Goal: Navigation & Orientation: Find specific page/section

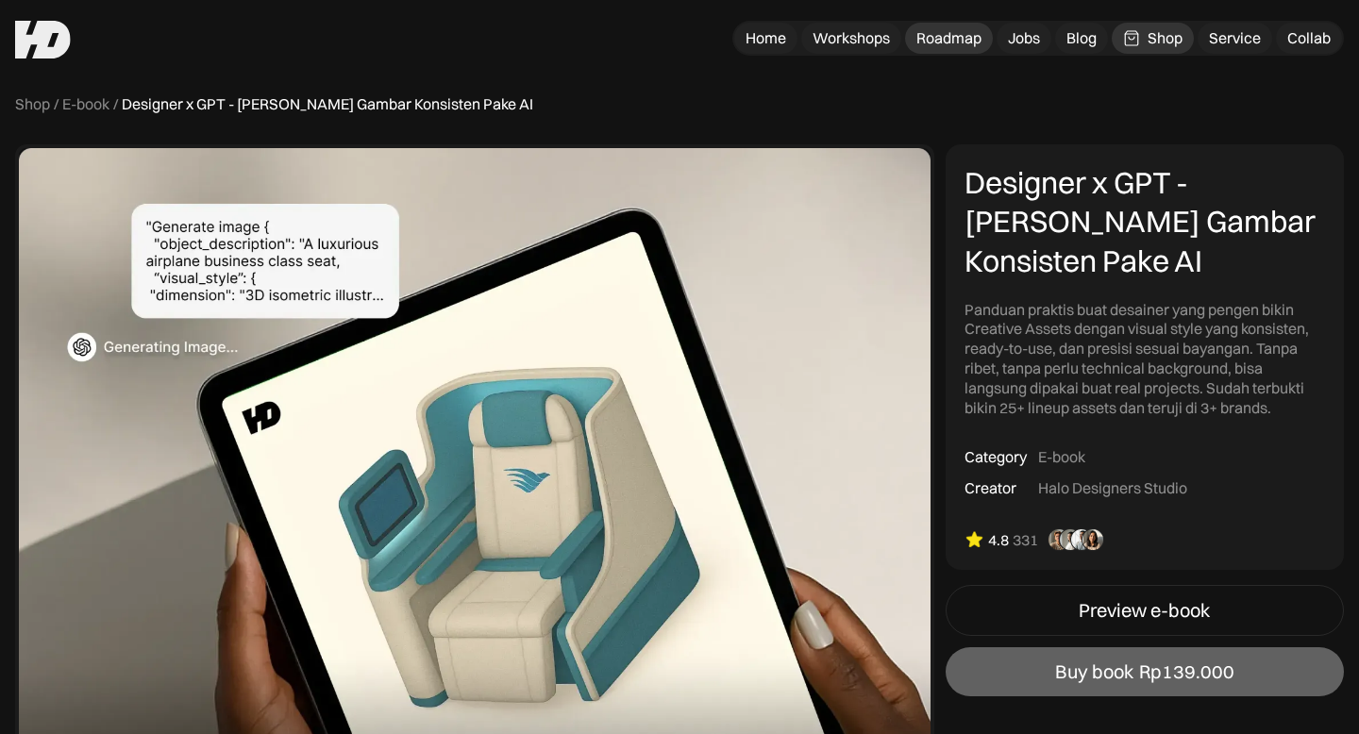
click at [909, 36] on link "Roadmap" at bounding box center [949, 38] width 88 height 31
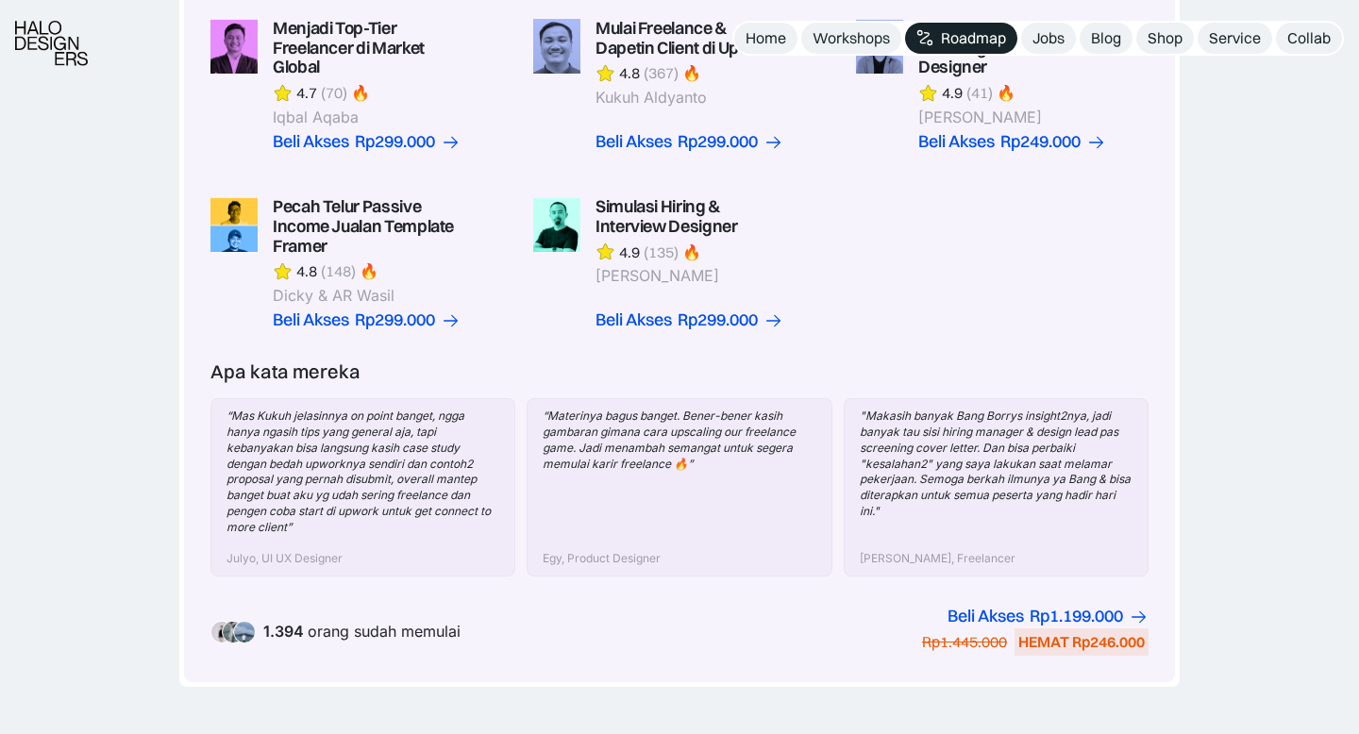
scroll to position [652, 0]
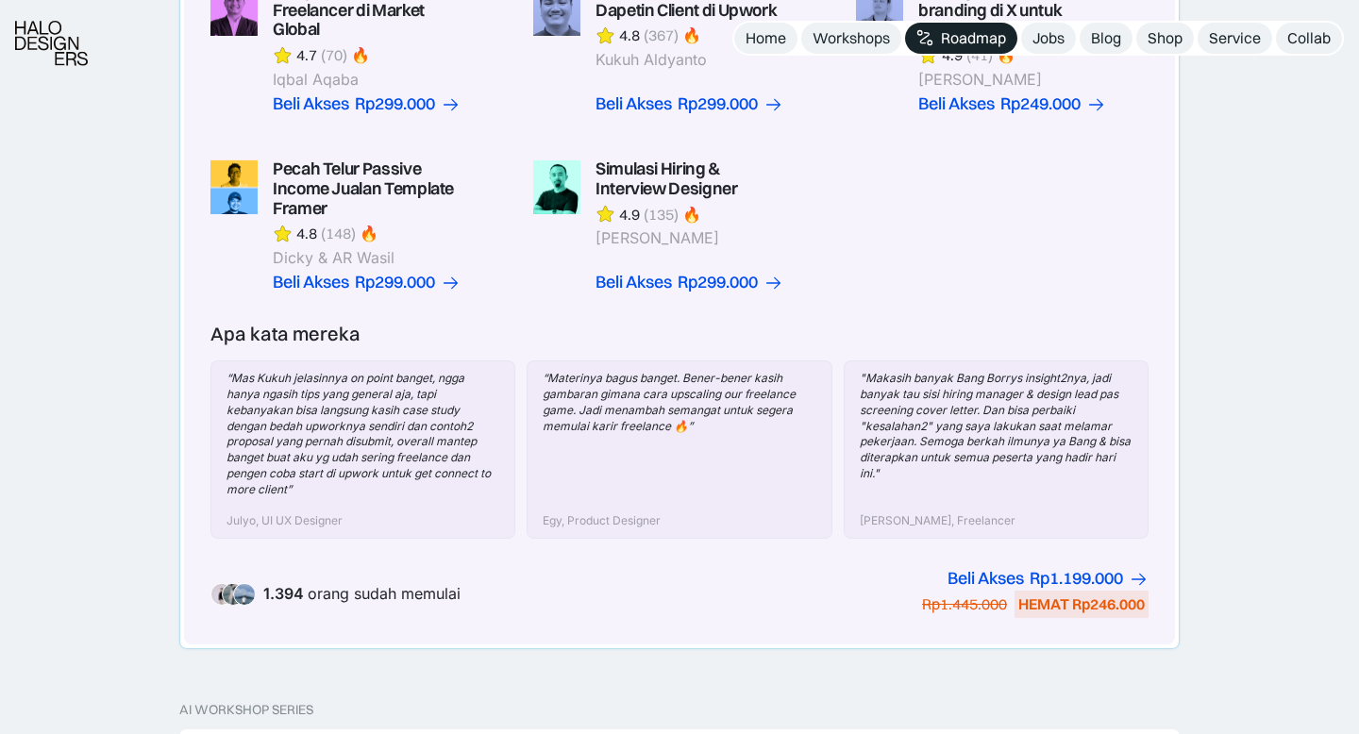
click at [410, 376] on div "“Mas Kukuh jelasinnya on point banget, ngga hanya ngasih tips yang general aja,…" at bounding box center [363, 434] width 273 height 126
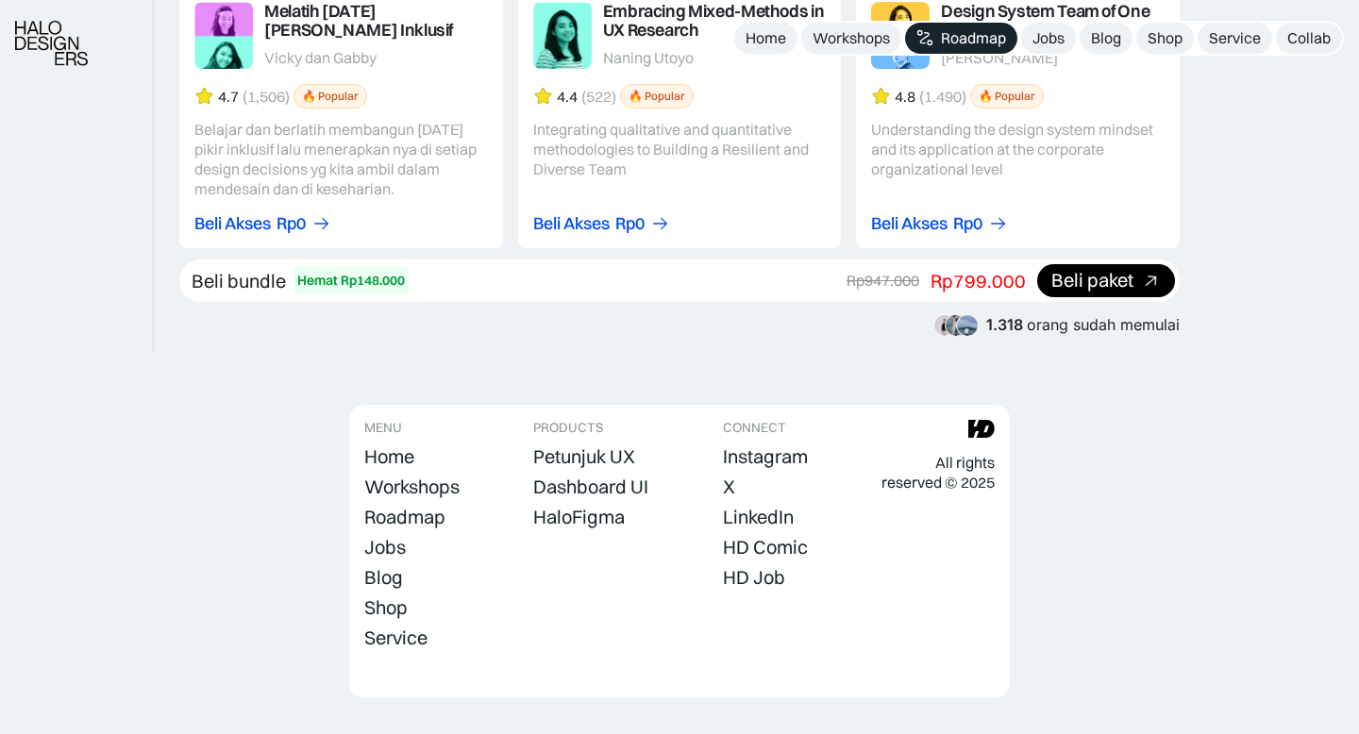
scroll to position [3592, 0]
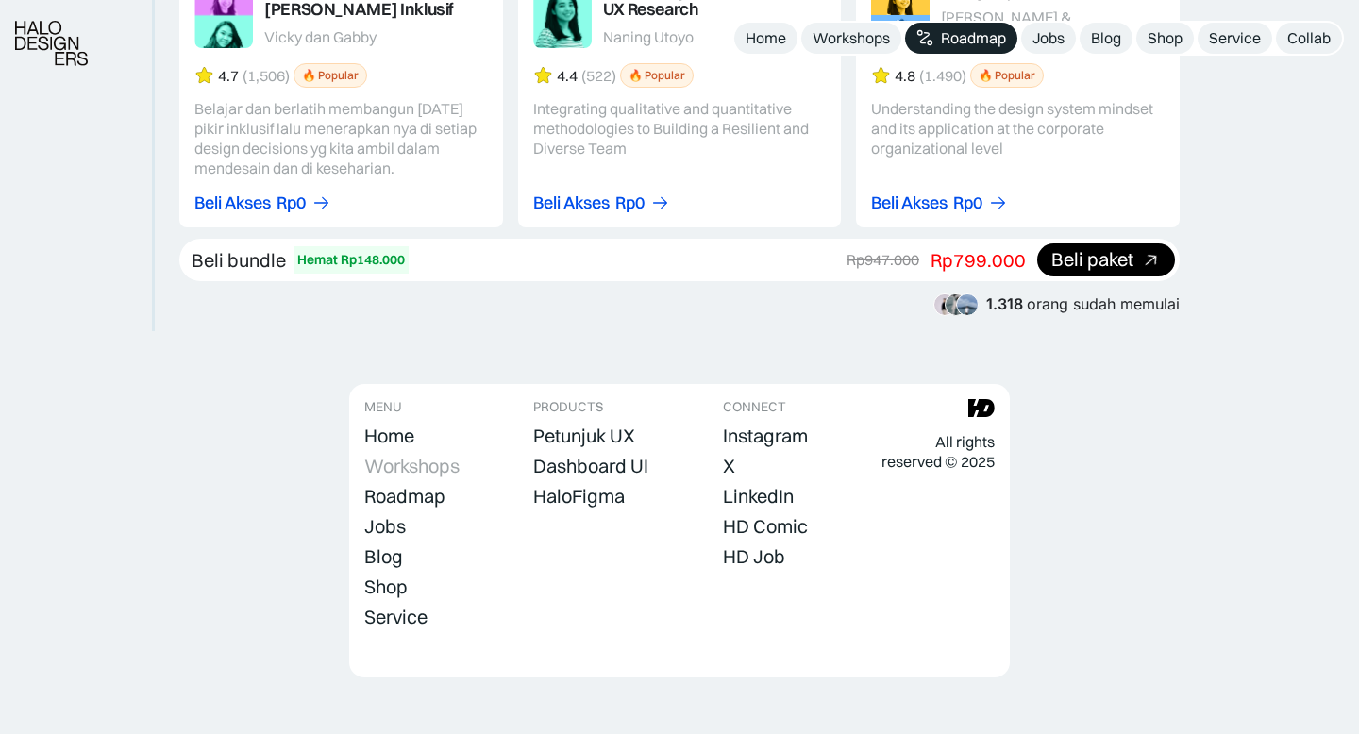
click at [426, 455] on div "Workshops" at bounding box center [411, 466] width 95 height 23
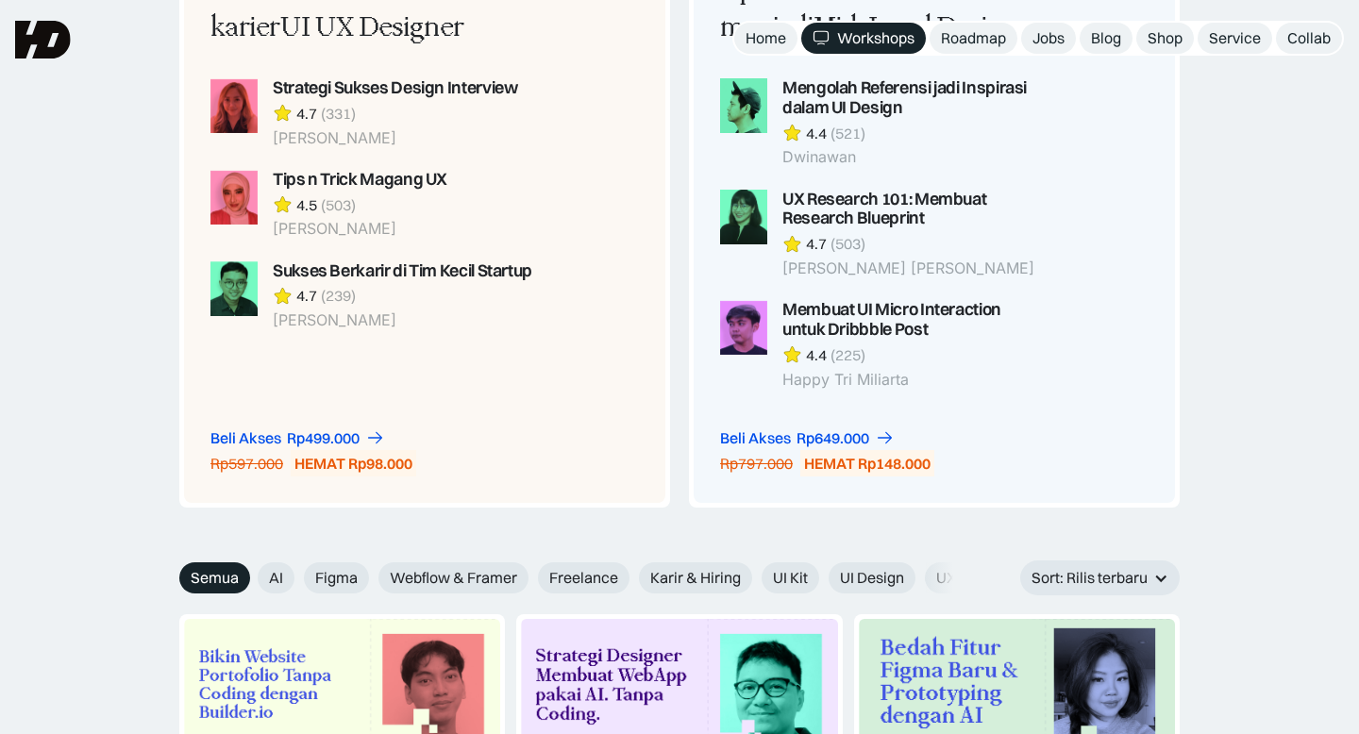
scroll to position [1514, 0]
